Goal: Task Accomplishment & Management: Complete application form

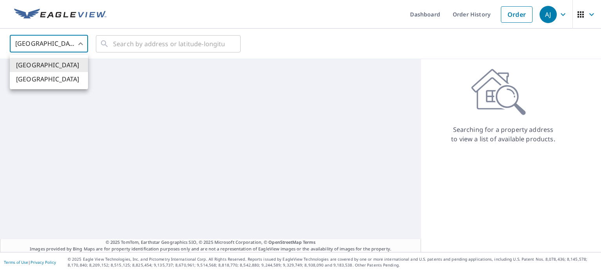
click at [58, 41] on body "[PERSON_NAME] [PERSON_NAME] Dashboard Order History Order AJ United States [GEO…" at bounding box center [300, 136] width 601 height 272
drag, startPoint x: 54, startPoint y: 81, endPoint x: 118, endPoint y: 61, distance: 67.1
click at [56, 81] on li "[GEOGRAPHIC_DATA]" at bounding box center [49, 79] width 78 height 14
type input "CA"
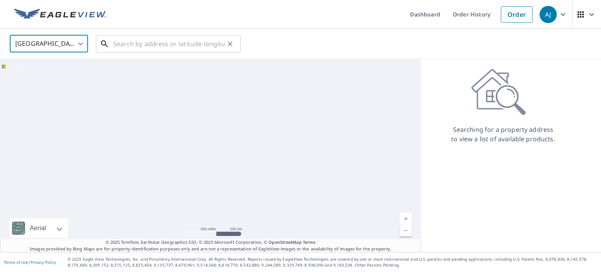
click at [146, 44] on input "text" at bounding box center [168, 44] width 111 height 22
paste input "11 Hospital Street, Minto, NB E4B 3C9, Canada"
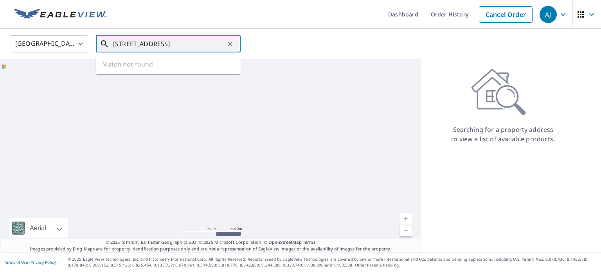
scroll to position [0, 27]
click at [158, 64] on span "11 HOSPITAL ST MINTO NB E4B3C9" at bounding box center [172, 66] width 123 height 9
type input "11 HOSPITAL ST MINTO NB E4B3C9"
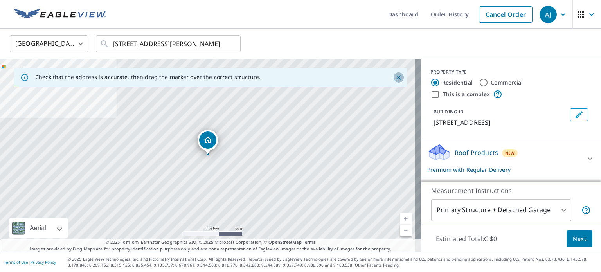
click at [395, 80] on icon "Close" at bounding box center [399, 78] width 8 height 8
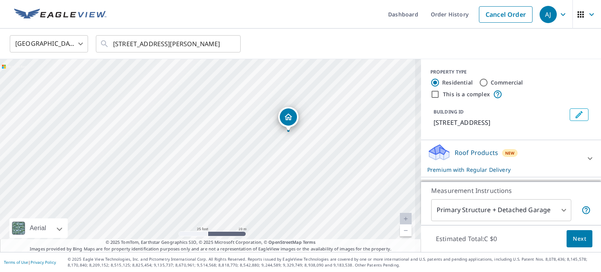
drag, startPoint x: 344, startPoint y: 142, endPoint x: 328, endPoint y: 186, distance: 46.7
click at [328, 186] on div "11 HOSPITAL ST MINTO NB E4B3C9" at bounding box center [210, 155] width 421 height 193
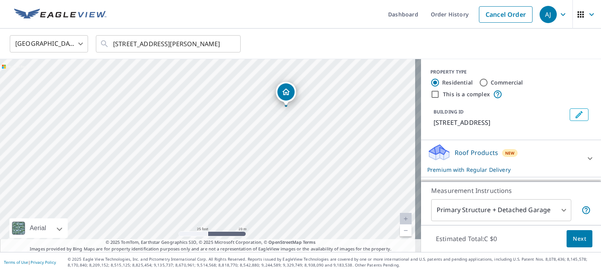
drag, startPoint x: 274, startPoint y: 109, endPoint x: 287, endPoint y: 91, distance: 21.8
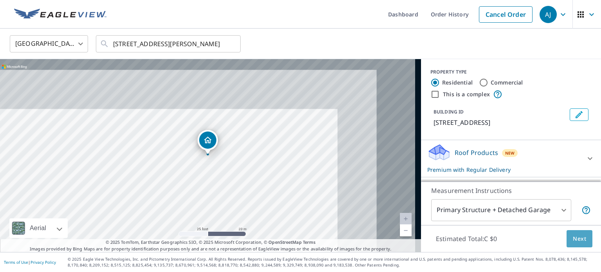
click at [575, 238] on span "Next" at bounding box center [579, 239] width 13 height 10
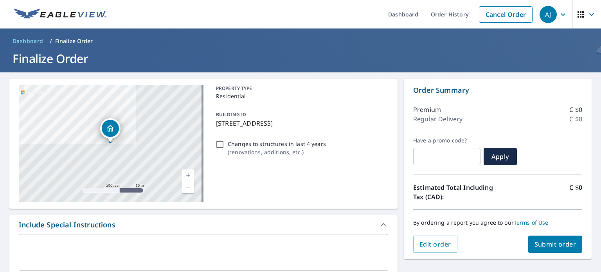
click at [558, 244] on span "Submit order" at bounding box center [555, 244] width 42 height 9
checkbox input "true"
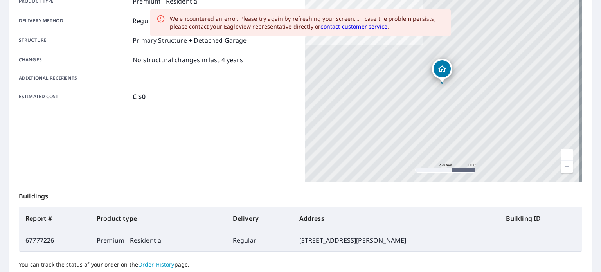
scroll to position [188, 0]
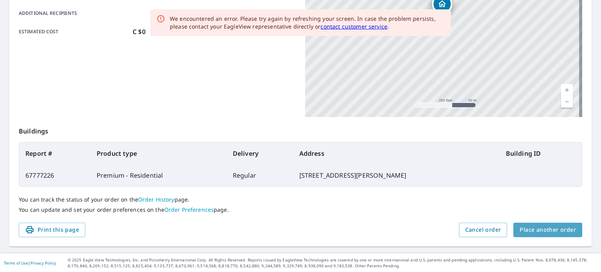
click at [563, 234] on span "Place another order" at bounding box center [547, 230] width 56 height 10
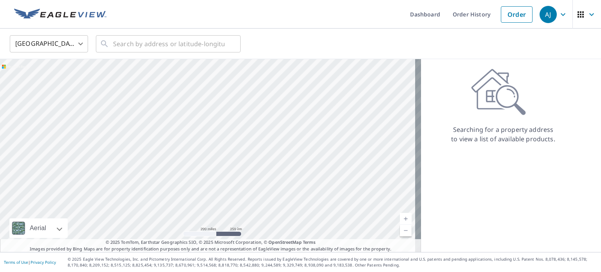
click at [68, 42] on body "[PERSON_NAME] [PERSON_NAME] Dashboard Order History Order AJ United States US ​…" at bounding box center [300, 136] width 601 height 272
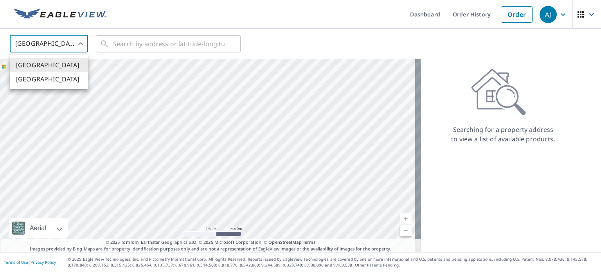
click at [65, 73] on li "[GEOGRAPHIC_DATA]" at bounding box center [49, 79] width 78 height 14
type input "CA"
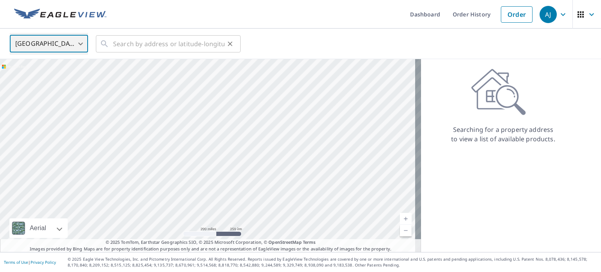
click at [110, 42] on div "​" at bounding box center [168, 43] width 145 height 17
paste input "[STREET_ADDRESS]"
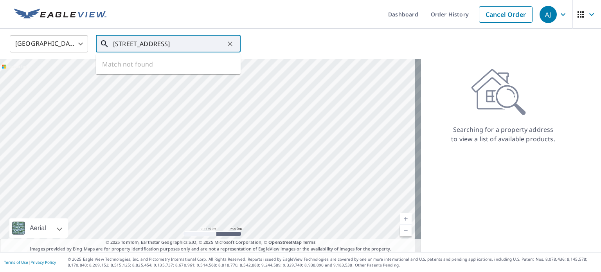
scroll to position [0, 40]
click at [168, 61] on li "[STREET_ADDRESS]" at bounding box center [168, 66] width 145 height 19
type input "[STREET_ADDRESS]"
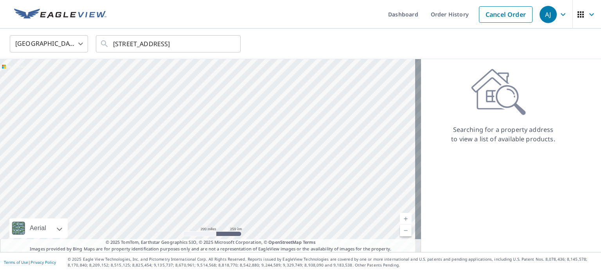
scroll to position [0, 0]
